Goal: Task Accomplishment & Management: Manage account settings

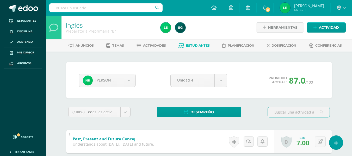
scroll to position [303, 0]
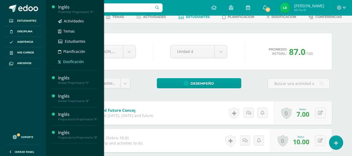
click at [73, 60] on span "Dosificación" at bounding box center [73, 61] width 21 height 5
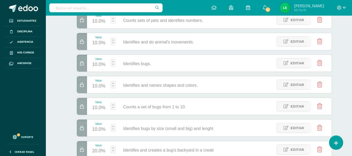
scroll to position [186, 0]
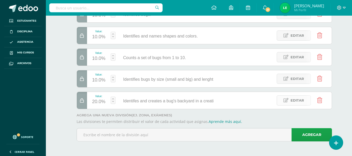
click at [288, 103] on link "Editar" at bounding box center [294, 100] width 34 height 10
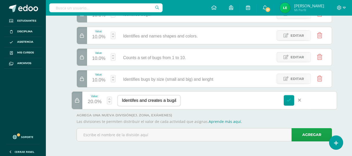
click at [151, 103] on input "Identifes and creates a bug&#x27;s backyard in a creati" at bounding box center [149, 100] width 63 height 11
type input "Creates a bug's backyard in a Bug Hotel (Proyect)."
click at [288, 97] on link at bounding box center [288, 100] width 11 height 11
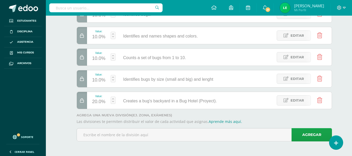
click at [131, 26] on div at bounding box center [210, 14] width 266 height 190
click at [292, 79] on span "Editar" at bounding box center [298, 79] width 14 height 10
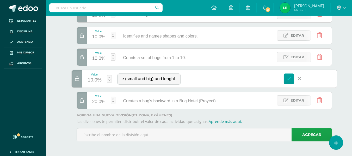
scroll to position [0, 40]
type input "Identifies bugs by size (small and big) and lenght."
click at [289, 83] on link at bounding box center [288, 78] width 11 height 11
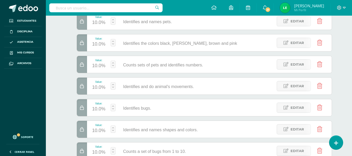
scroll to position [82, 0]
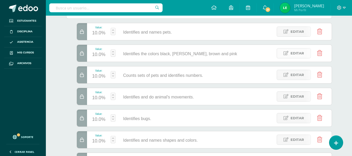
click at [301, 53] on span "Editar" at bounding box center [298, 53] width 14 height 10
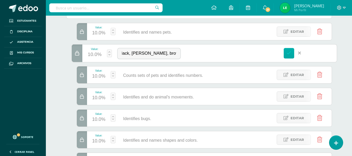
scroll to position [0, 0]
click at [287, 52] on icon at bounding box center [289, 53] width 5 height 5
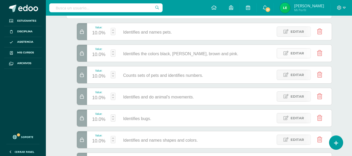
click at [293, 54] on span "Editar" at bounding box center [298, 53] width 14 height 10
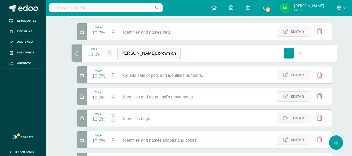
scroll to position [0, 40]
type input "Identifies the black, white, brown and pink colors."
click at [293, 54] on link at bounding box center [288, 53] width 11 height 11
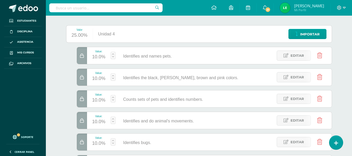
scroll to position [81, 0]
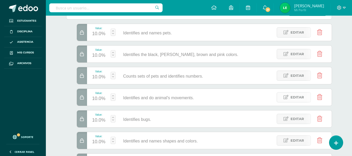
click at [298, 99] on span "Editar" at bounding box center [298, 97] width 14 height 10
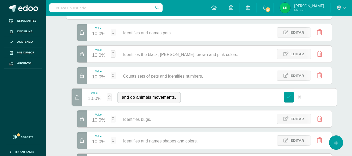
scroll to position [0, 19]
type input "Identifies and do animal´s movements."
click at [288, 100] on link at bounding box center [288, 97] width 11 height 11
